Goal: Transaction & Acquisition: Purchase product/service

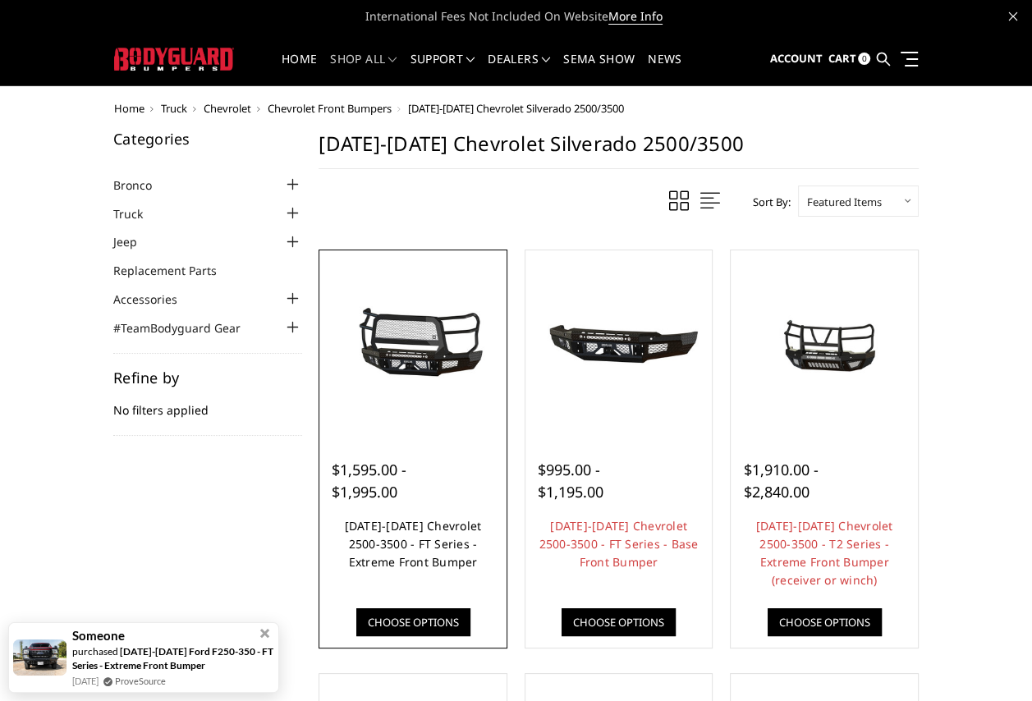
click at [420, 535] on h4 "[DATE]-[DATE] Chevrolet 2500-3500 - FT Series - Extreme Front Bumper" at bounding box center [413, 553] width 163 height 72
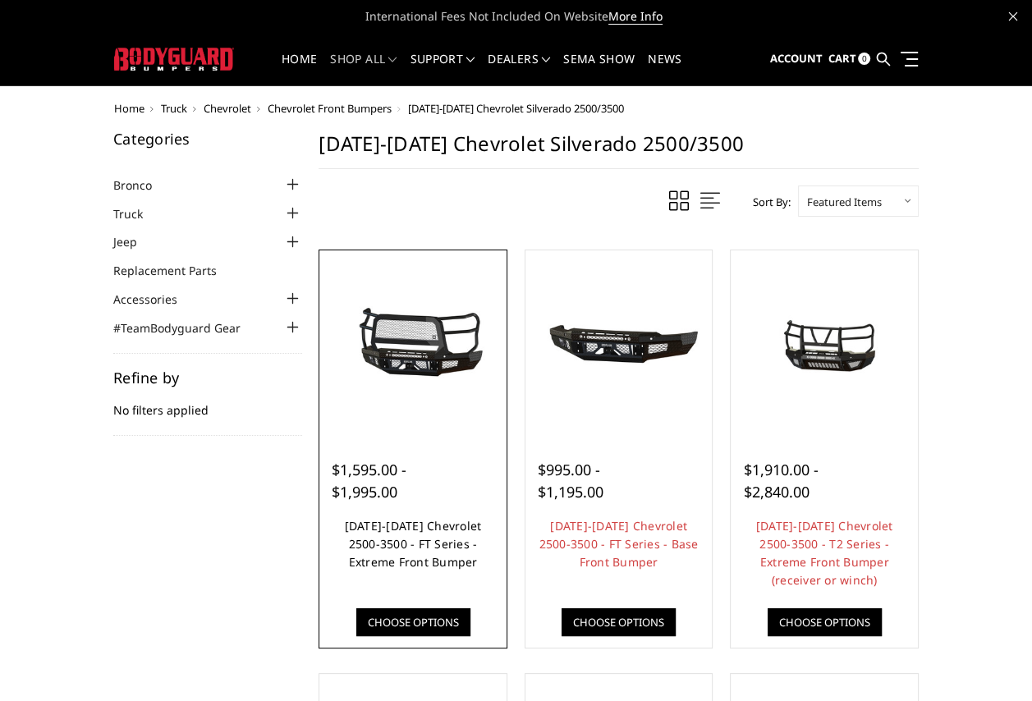
click at [421, 536] on link "[DATE]-[DATE] Chevrolet 2500-3500 - FT Series - Extreme Front Bumper" at bounding box center [413, 544] width 137 height 52
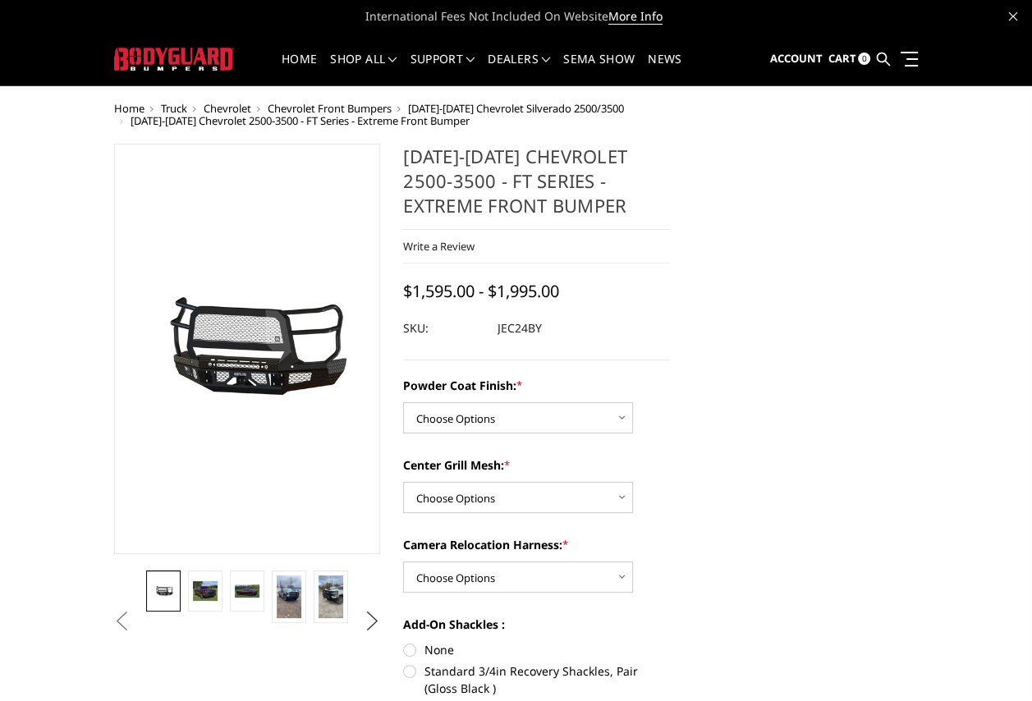
click at [370, 618] on button "Next" at bounding box center [372, 621] width 25 height 25
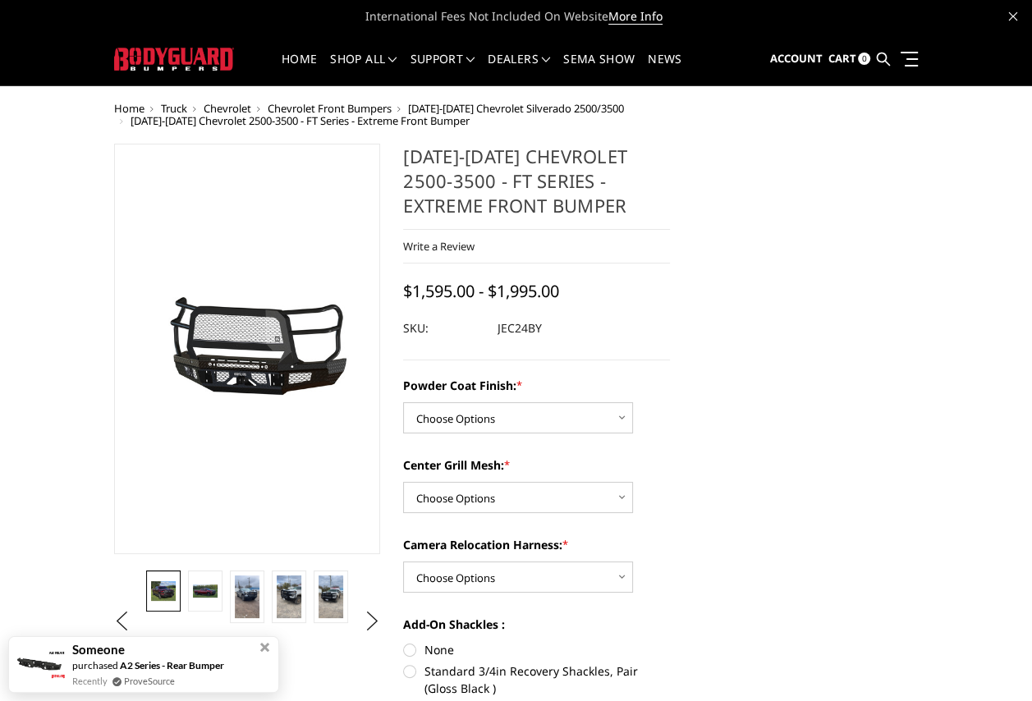
click at [167, 597] on img at bounding box center [163, 591] width 24 height 21
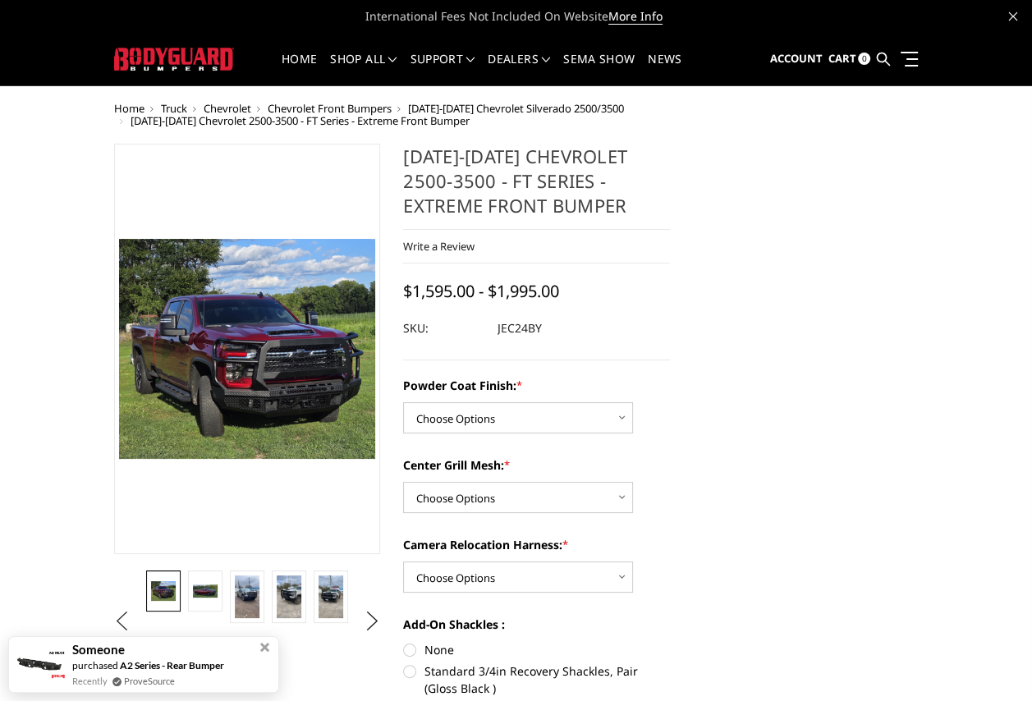
click at [122, 614] on button "Previous" at bounding box center [122, 621] width 25 height 25
click at [151, 596] on img at bounding box center [163, 590] width 24 height 11
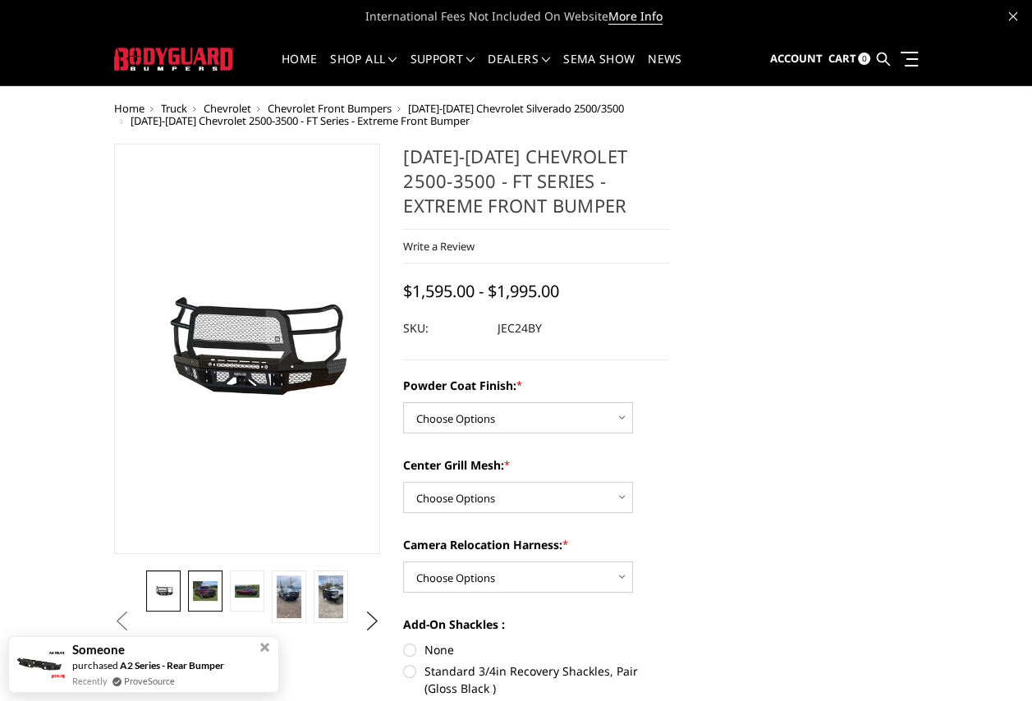
click at [212, 598] on img at bounding box center [205, 591] width 24 height 21
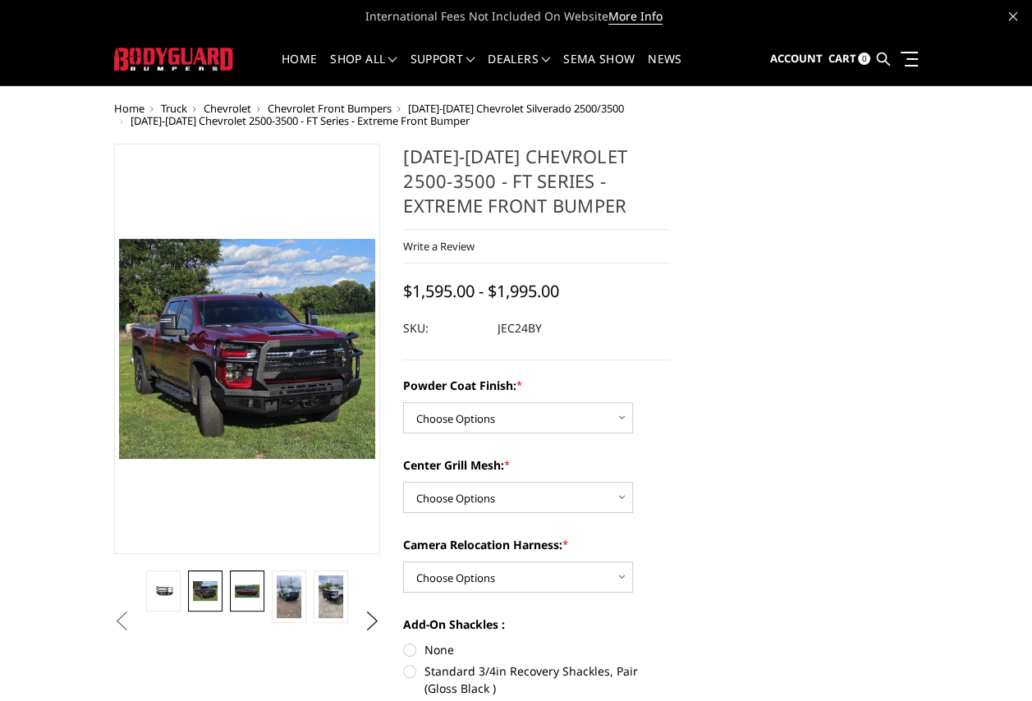
click at [240, 594] on img at bounding box center [247, 591] width 24 height 13
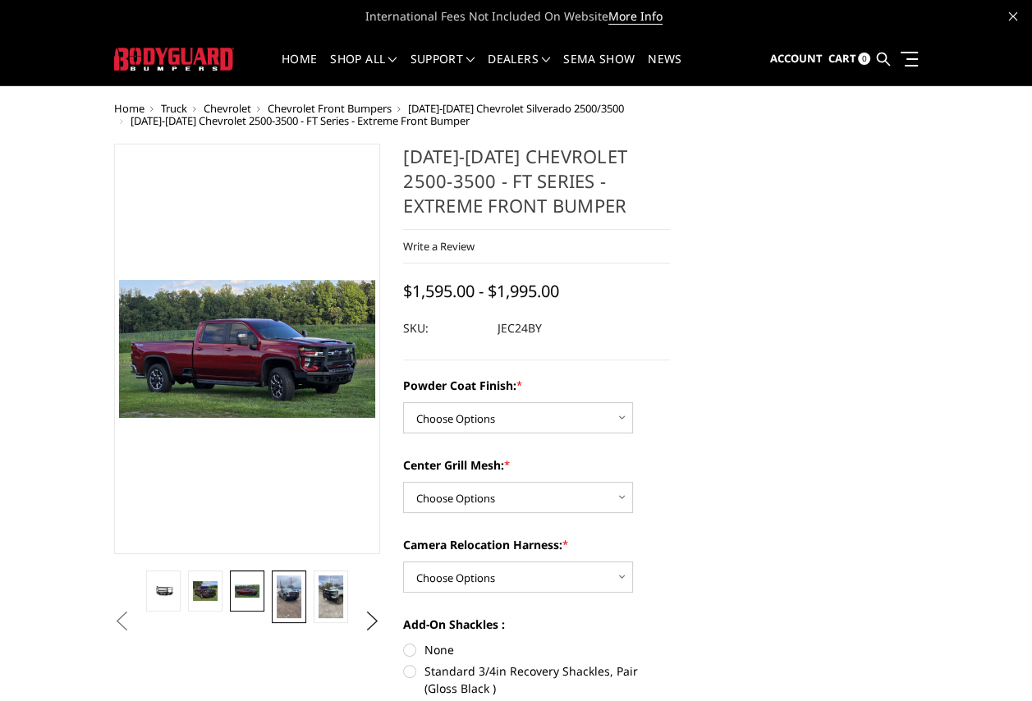
click at [293, 594] on img at bounding box center [289, 597] width 24 height 43
